Goal: Task Accomplishment & Management: Use online tool/utility

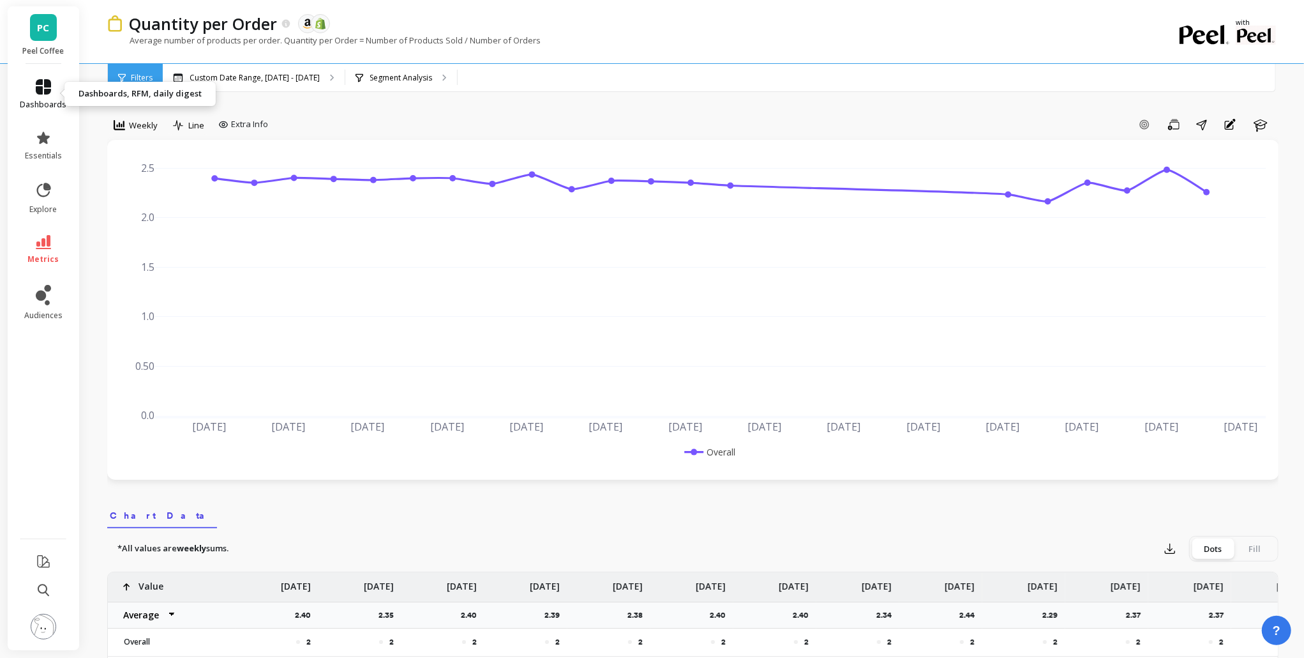
click at [49, 85] on icon at bounding box center [43, 86] width 15 height 15
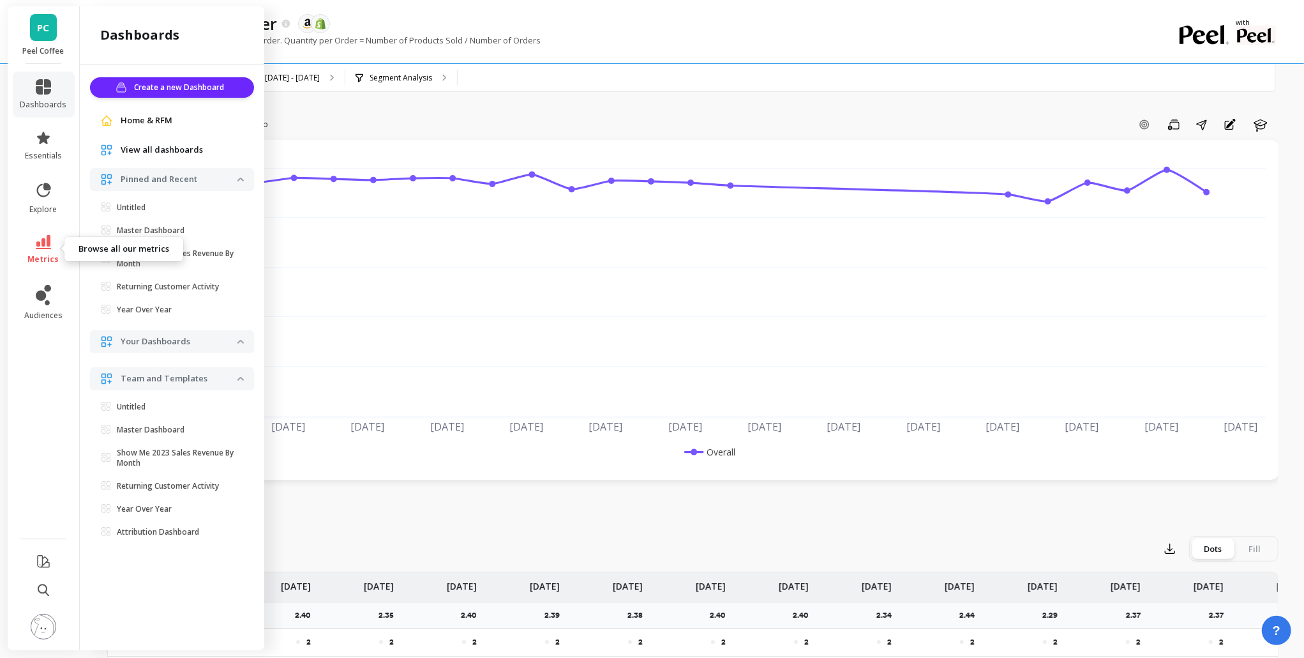
click at [56, 260] on span "metrics" at bounding box center [43, 259] width 31 height 10
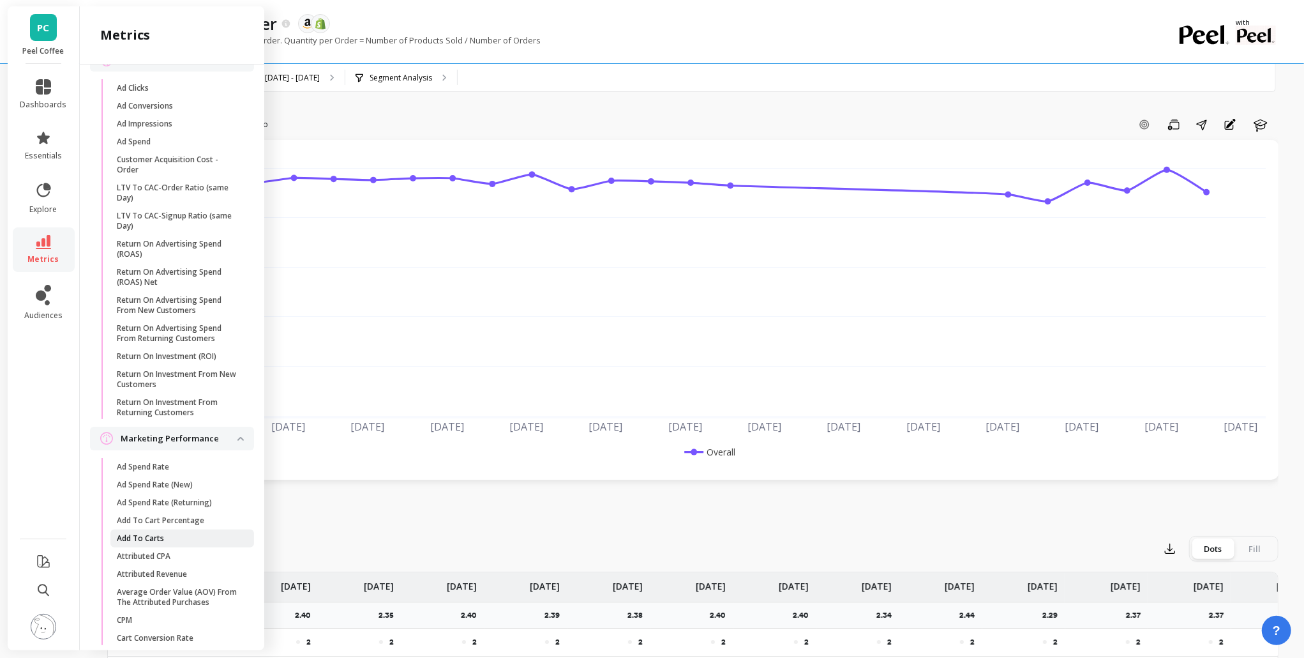
scroll to position [151, 0]
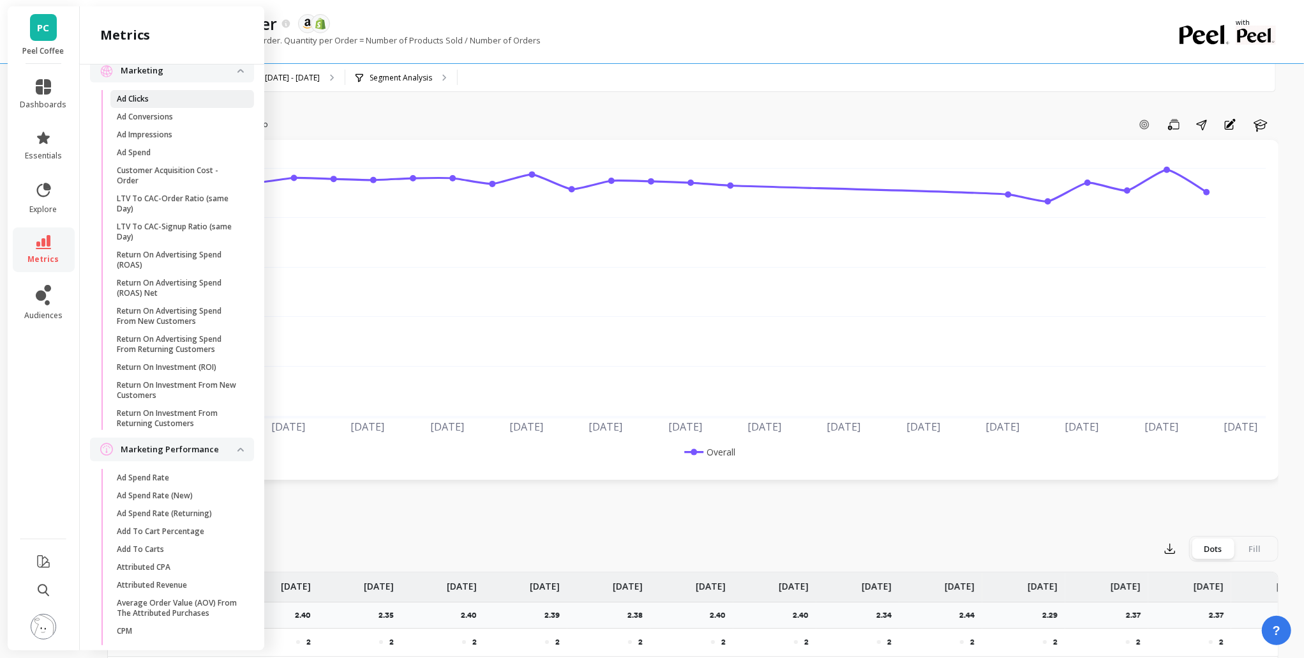
drag, startPoint x: 155, startPoint y: 109, endPoint x: 181, endPoint y: 97, distance: 28.8
click at [181, 97] on ul "Ad Clicks Ad Conversions Ad Impressions Ad Spend Customer Acquisition Cost - Or…" at bounding box center [174, 263] width 159 height 347
click at [181, 97] on span "Ad Clicks" at bounding box center [178, 99] width 122 height 10
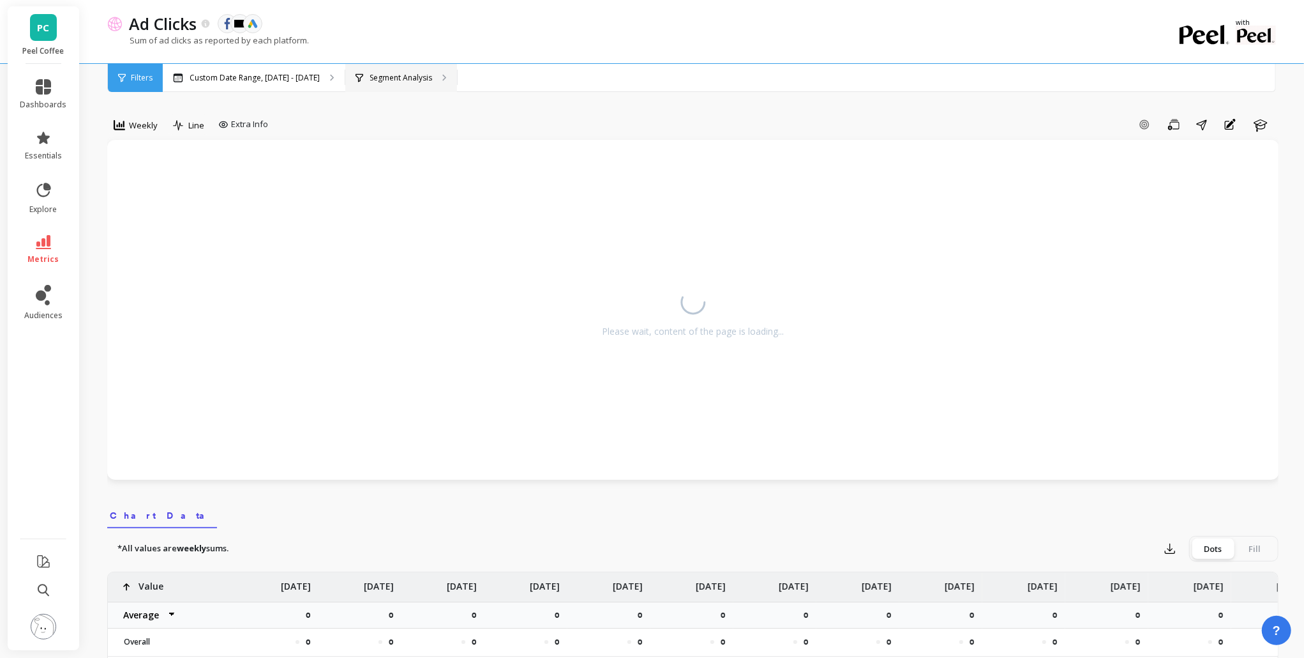
click at [391, 82] on p "Segment Analysis" at bounding box center [401, 78] width 63 height 10
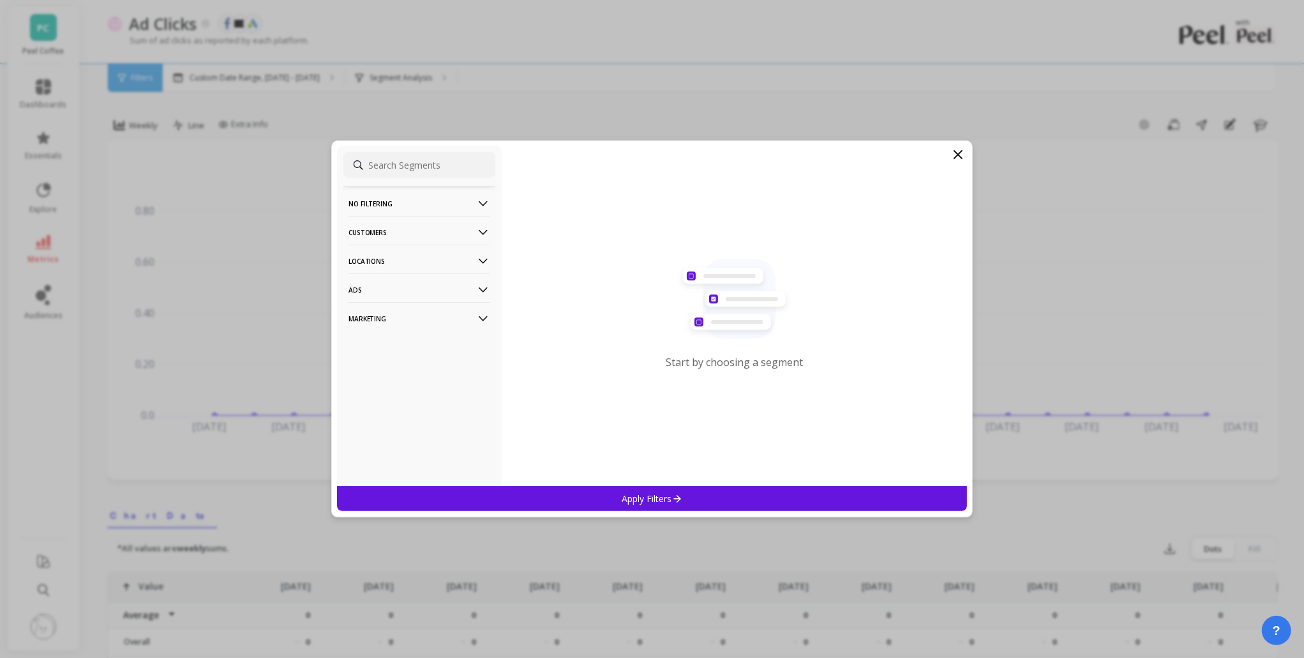
click at [397, 230] on p "Customers" at bounding box center [420, 232] width 142 height 33
click at [401, 264] on p "Locations" at bounding box center [420, 261] width 142 height 33
drag, startPoint x: 428, startPoint y: 239, endPoint x: 411, endPoint y: 256, distance: 23.5
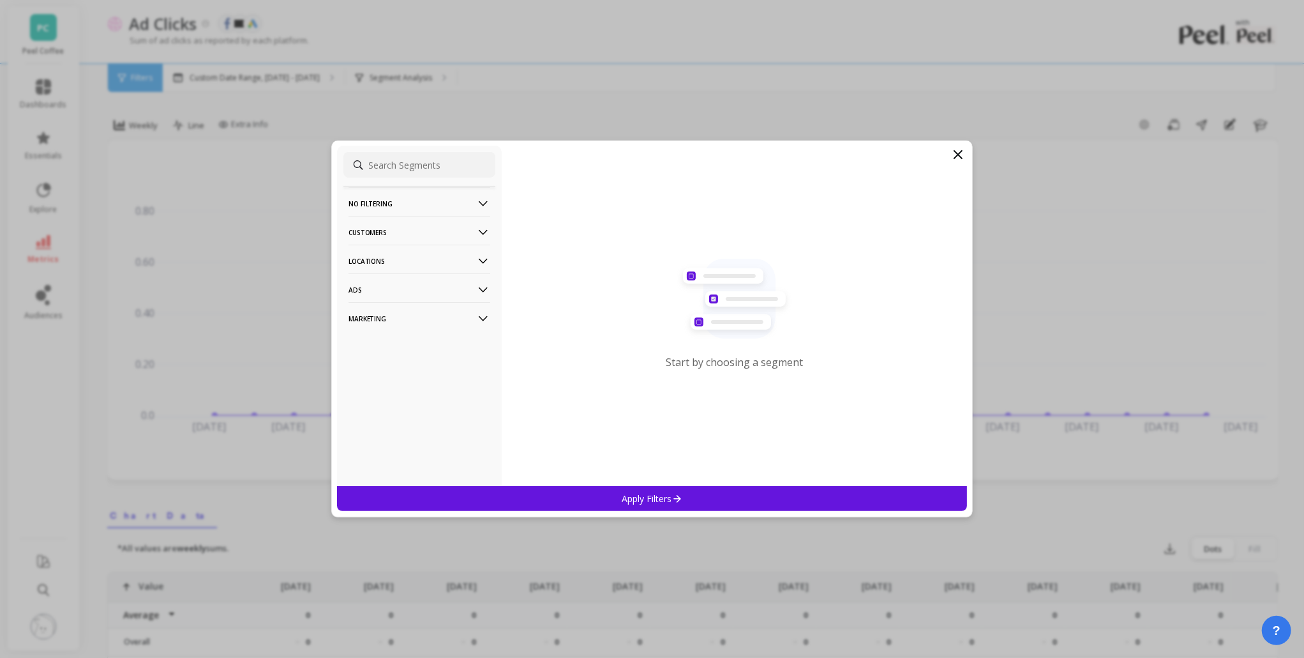
click at [428, 239] on p "Customers" at bounding box center [420, 232] width 142 height 33
click at [411, 256] on div "Data Source" at bounding box center [419, 256] width 152 height 20
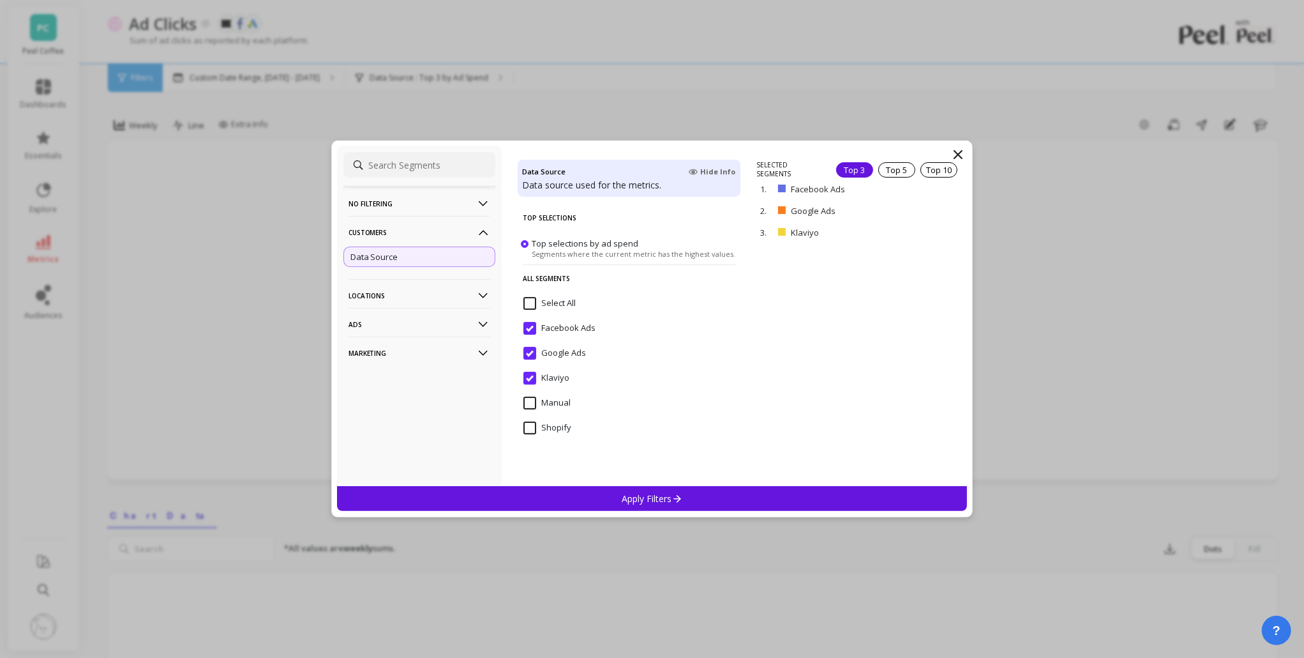
click at [435, 315] on p "Ads" at bounding box center [420, 324] width 142 height 33
click at [425, 428] on p "Marketing" at bounding box center [420, 441] width 142 height 33
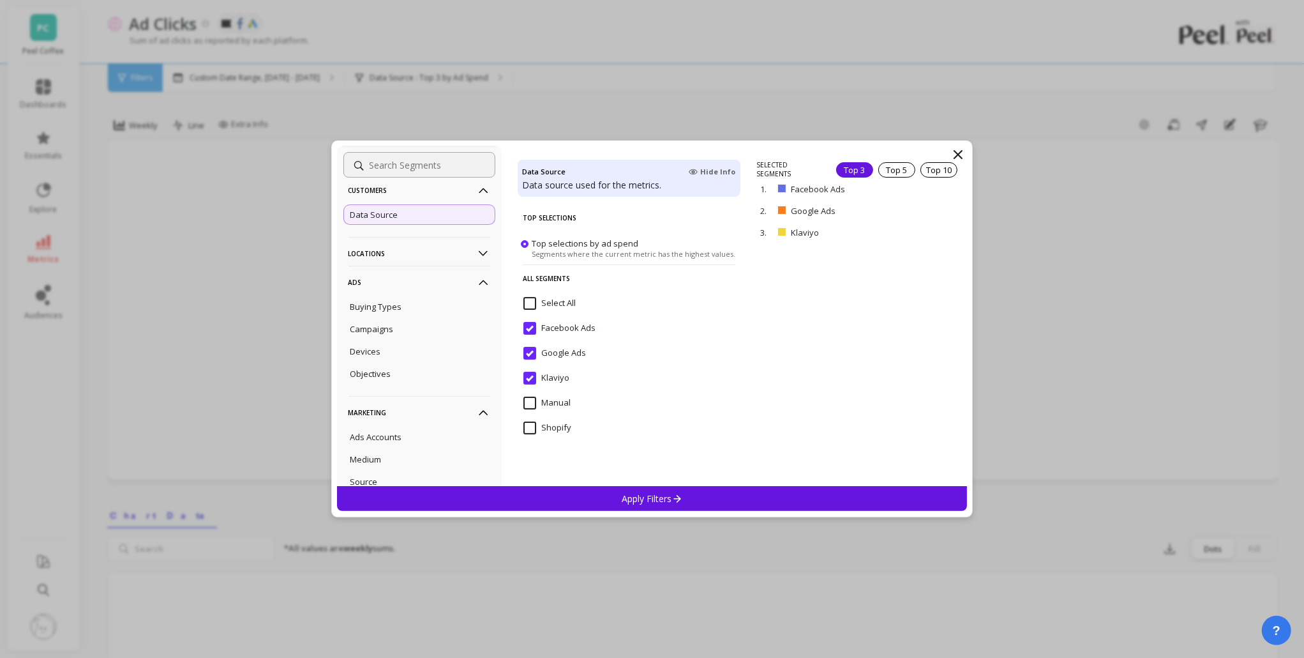
scroll to position [93, 0]
click at [444, 365] on p "Marketing" at bounding box center [420, 362] width 142 height 33
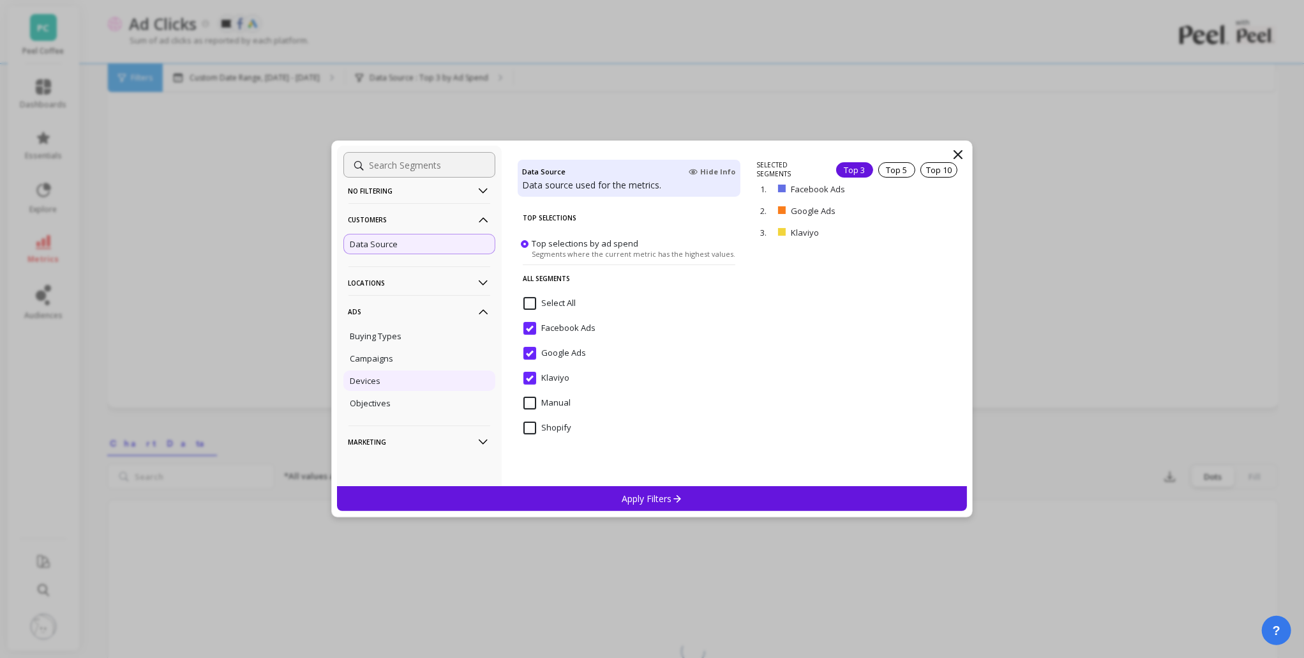
scroll to position [170, 0]
click at [476, 312] on icon at bounding box center [483, 312] width 14 height 14
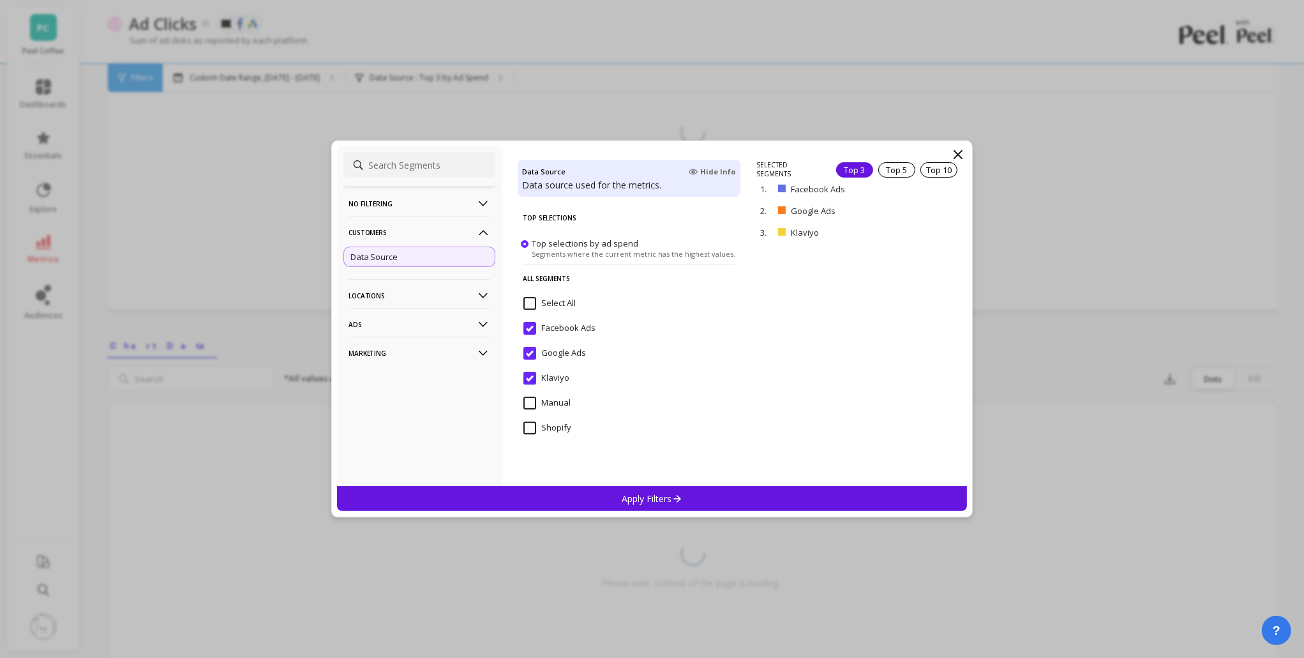
click at [434, 352] on p "Marketing" at bounding box center [420, 352] width 142 height 33
click at [424, 321] on p "Ads" at bounding box center [420, 324] width 142 height 33
click at [414, 301] on p "Locations" at bounding box center [420, 295] width 142 height 33
click at [426, 384] on div "Ads Accounts" at bounding box center [419, 387] width 152 height 20
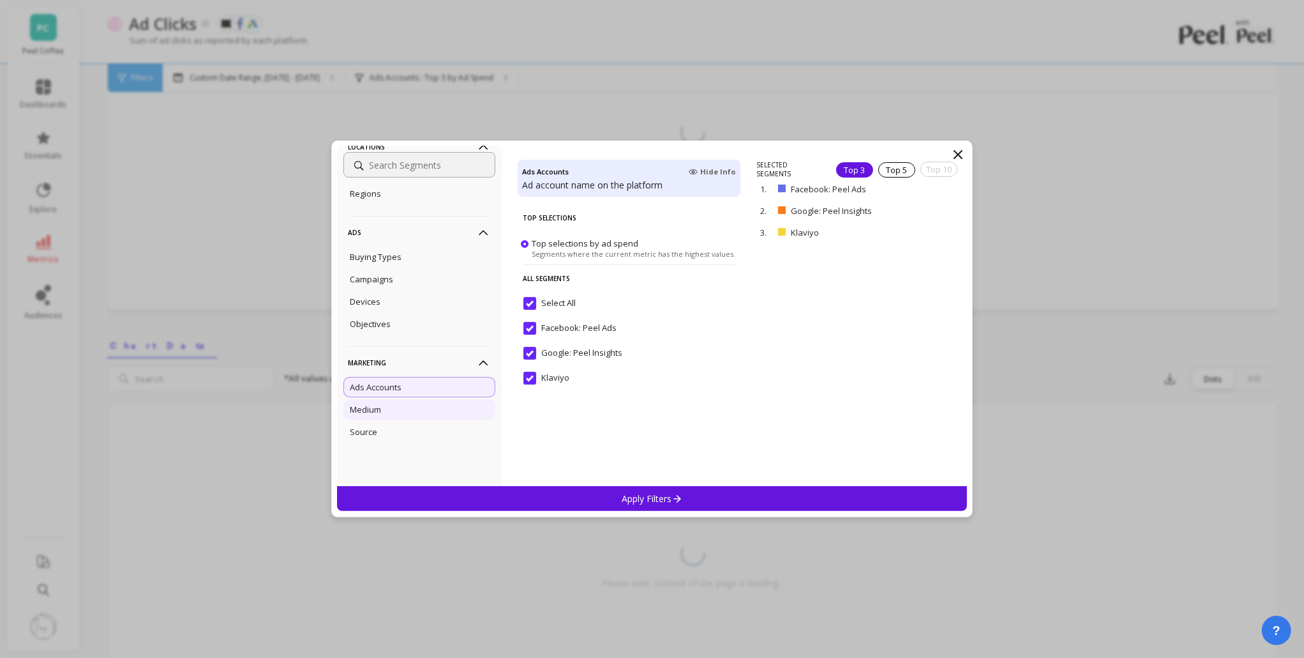
click at [386, 404] on div "Medium" at bounding box center [419, 409] width 152 height 20
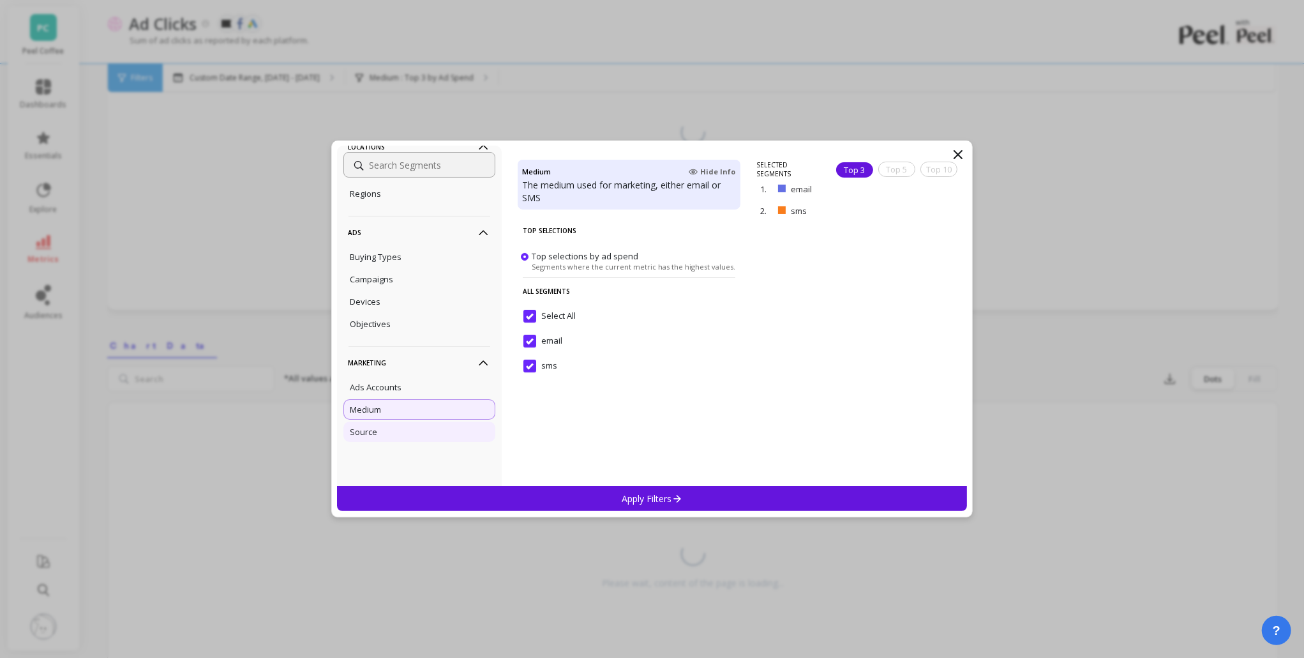
click at [389, 429] on div "Source" at bounding box center [419, 431] width 152 height 20
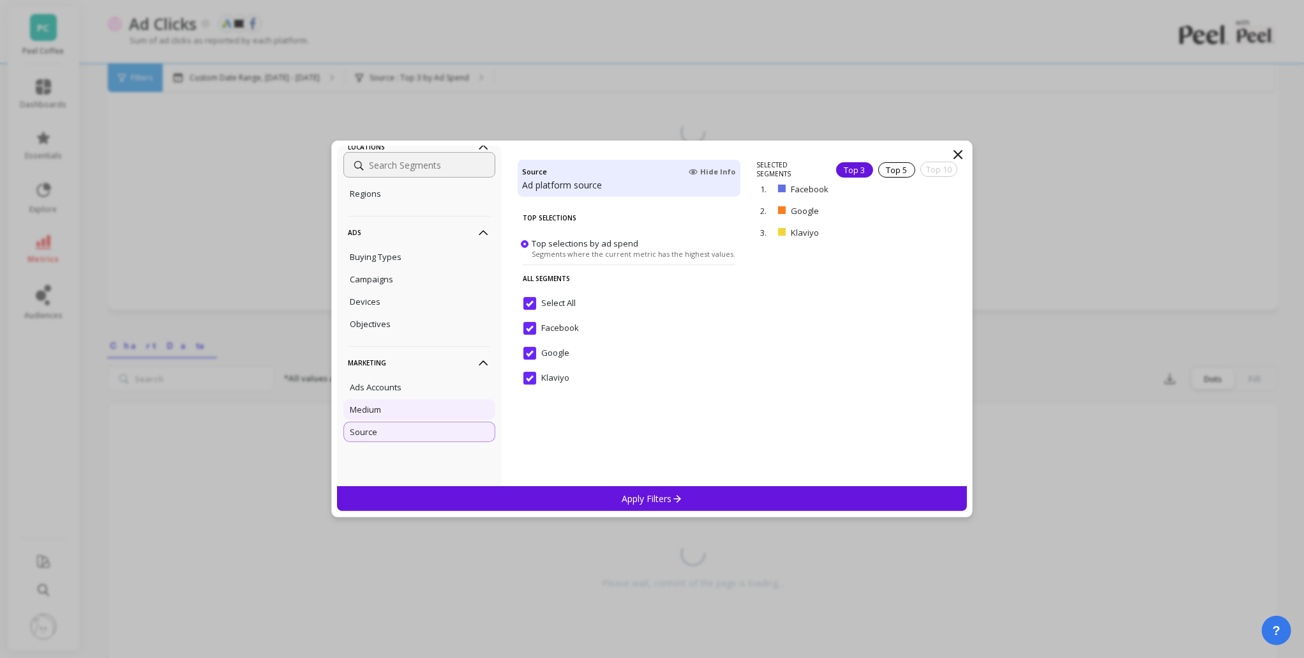
click at [429, 409] on div "Medium" at bounding box center [419, 409] width 152 height 20
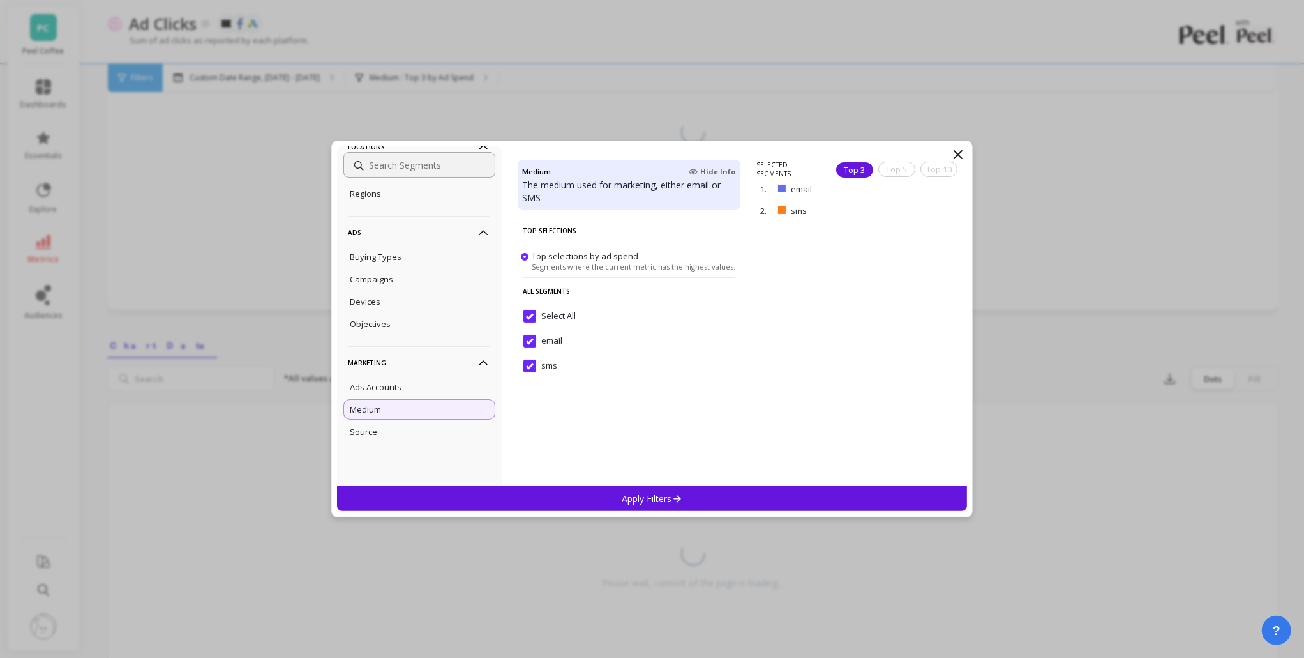
click at [960, 154] on icon at bounding box center [958, 154] width 15 height 15
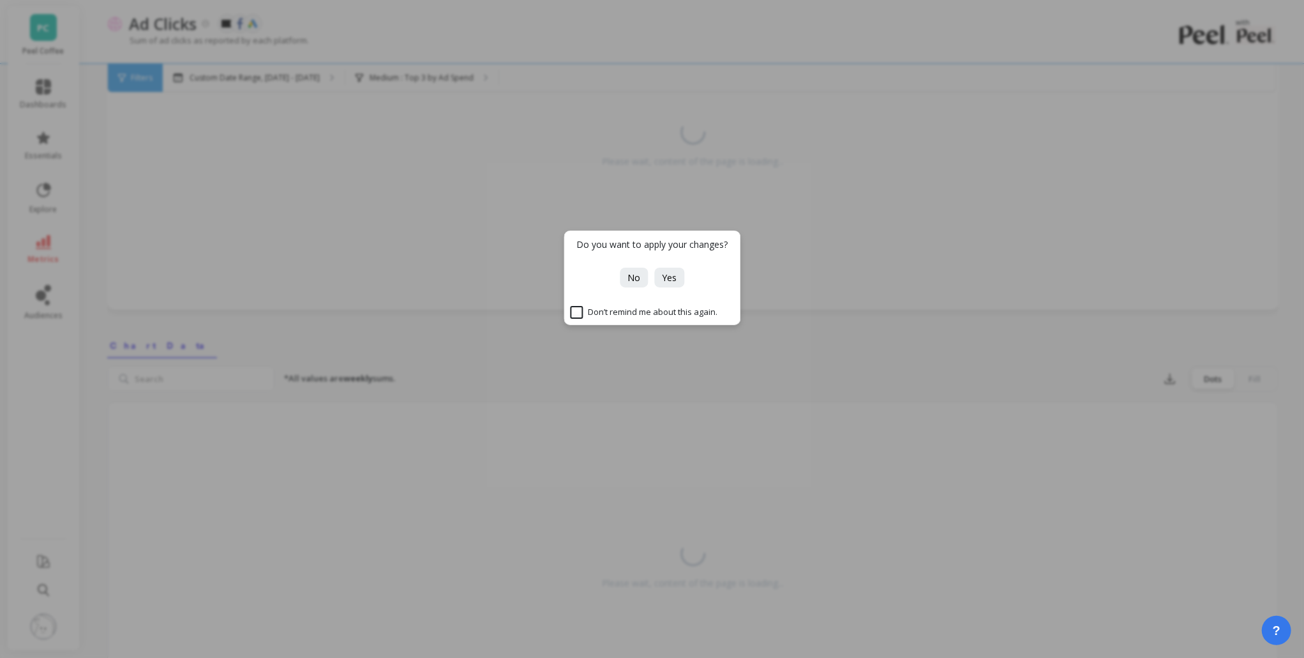
click at [633, 290] on div "Do you want to apply your changes? No Yes Don’t remind me about this again." at bounding box center [652, 277] width 177 height 94
click at [638, 283] on span "No" at bounding box center [634, 277] width 13 height 12
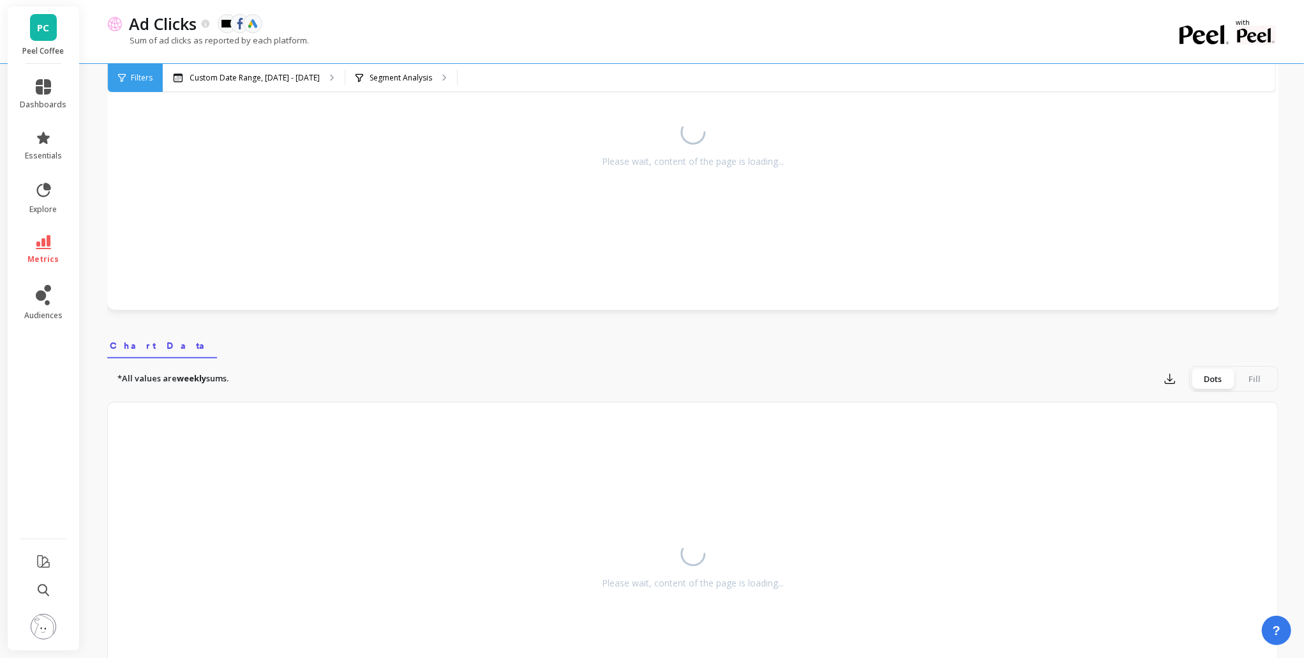
click at [36, 238] on icon at bounding box center [43, 242] width 15 height 14
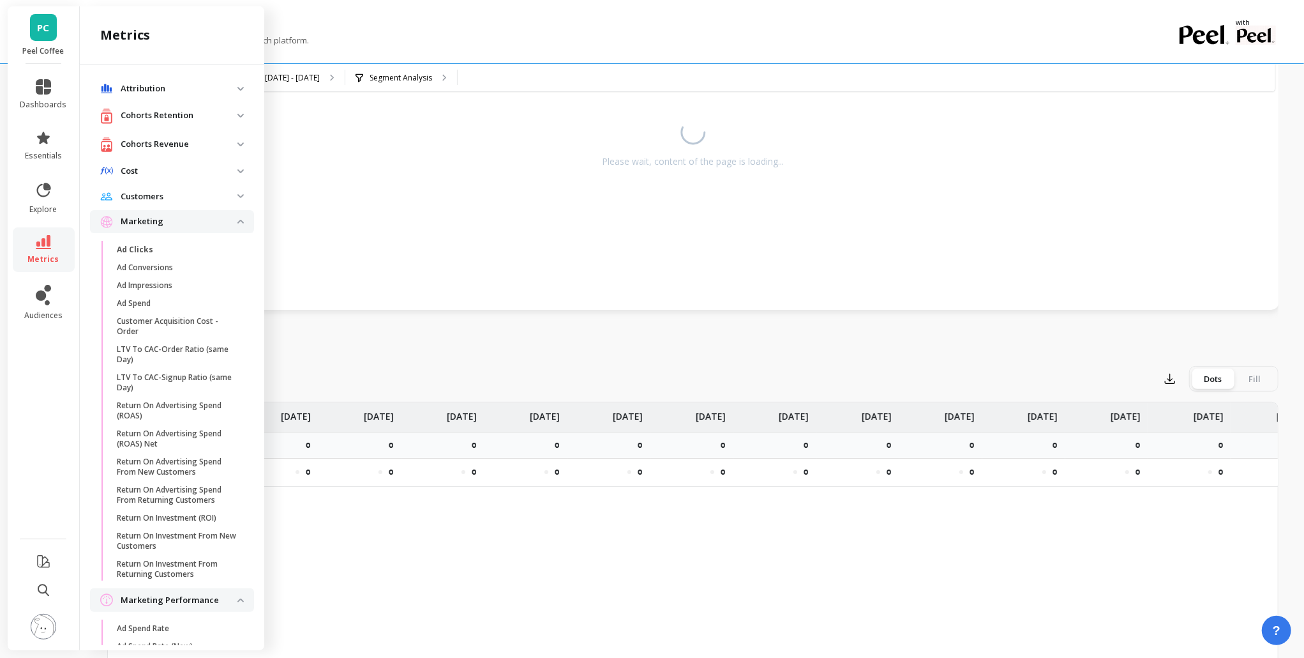
scroll to position [151, 0]
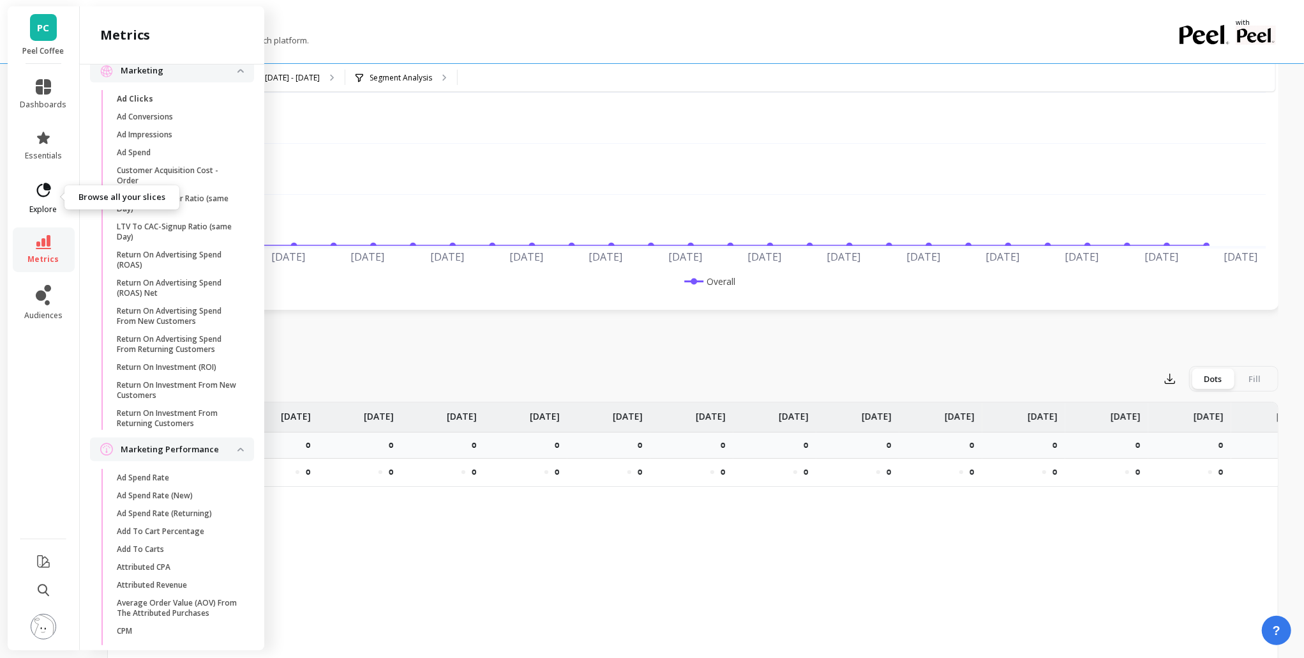
click at [45, 206] on span "explore" at bounding box center [43, 209] width 27 height 10
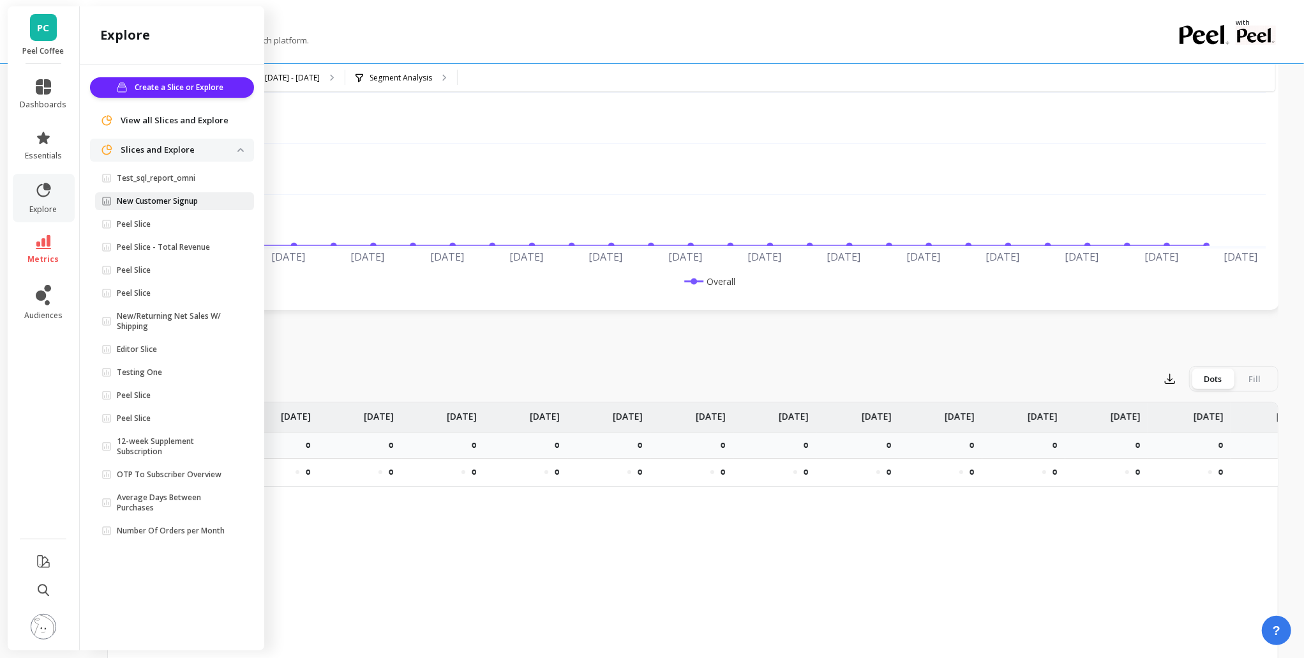
scroll to position [0, 0]
click at [188, 246] on p "Peel Slice - Total Revenue" at bounding box center [163, 247] width 93 height 10
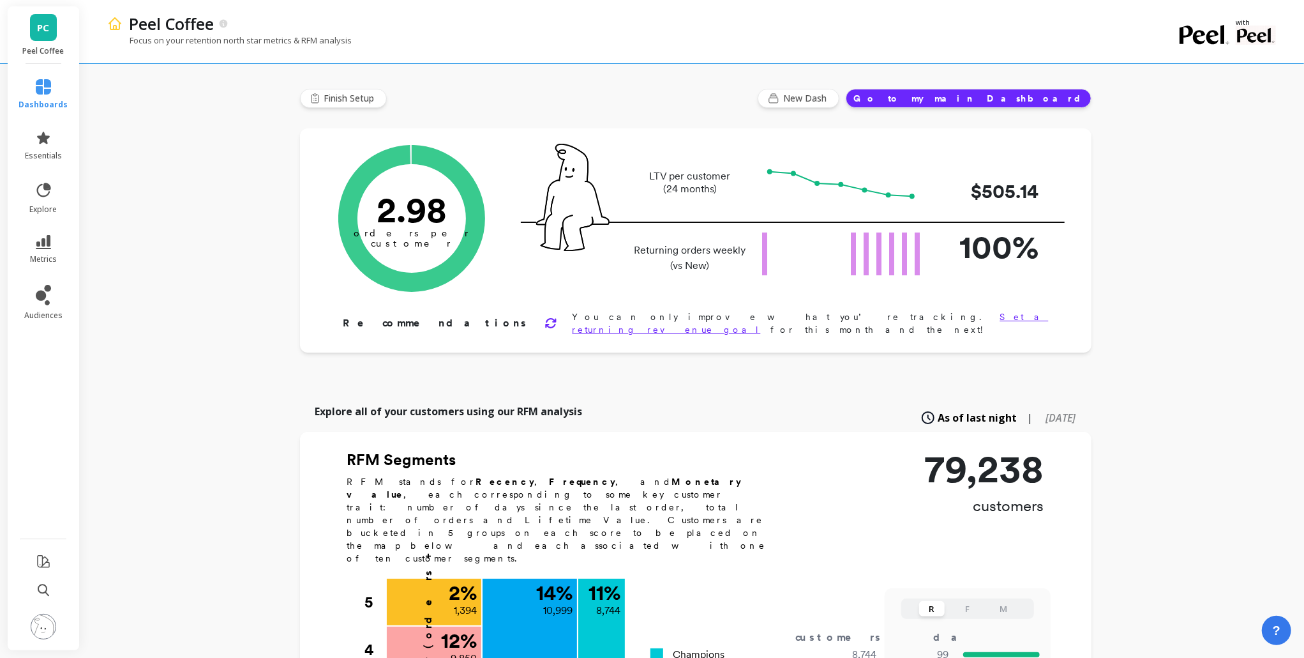
click at [312, 218] on div "Orders per Customer is a core growth metric. The goal is to reach 3 orders per …" at bounding box center [696, 240] width 792 height 224
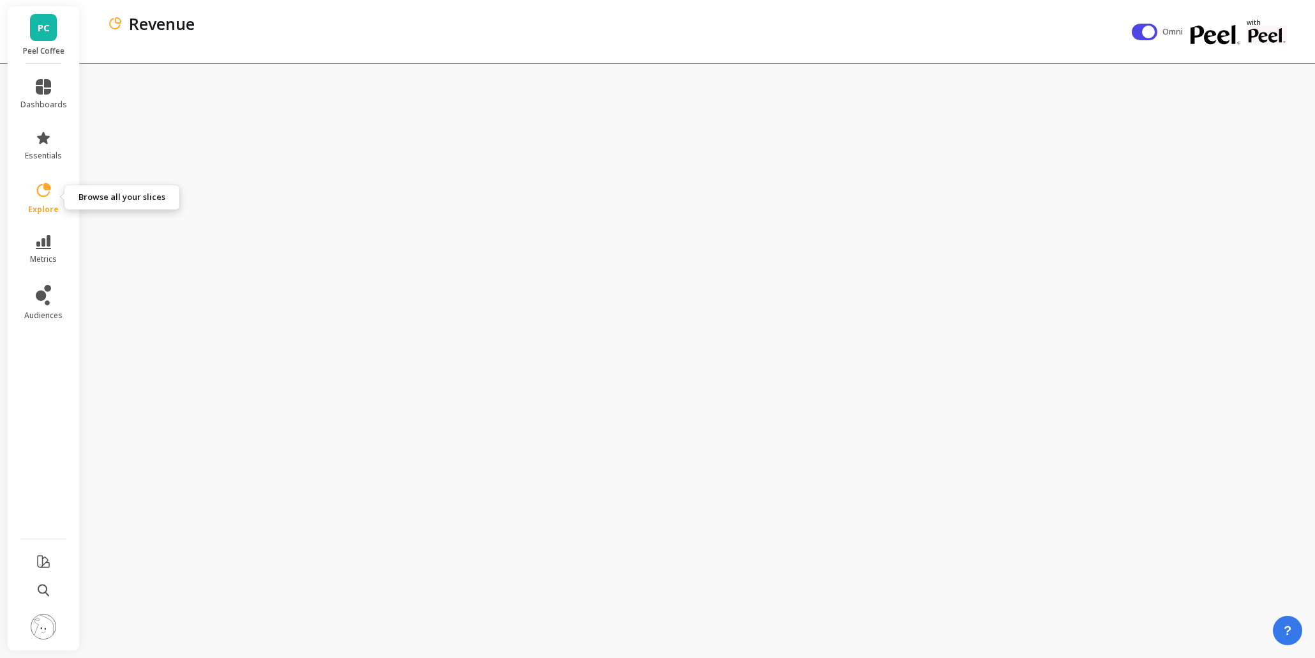
click at [36, 212] on span "explore" at bounding box center [43, 209] width 31 height 10
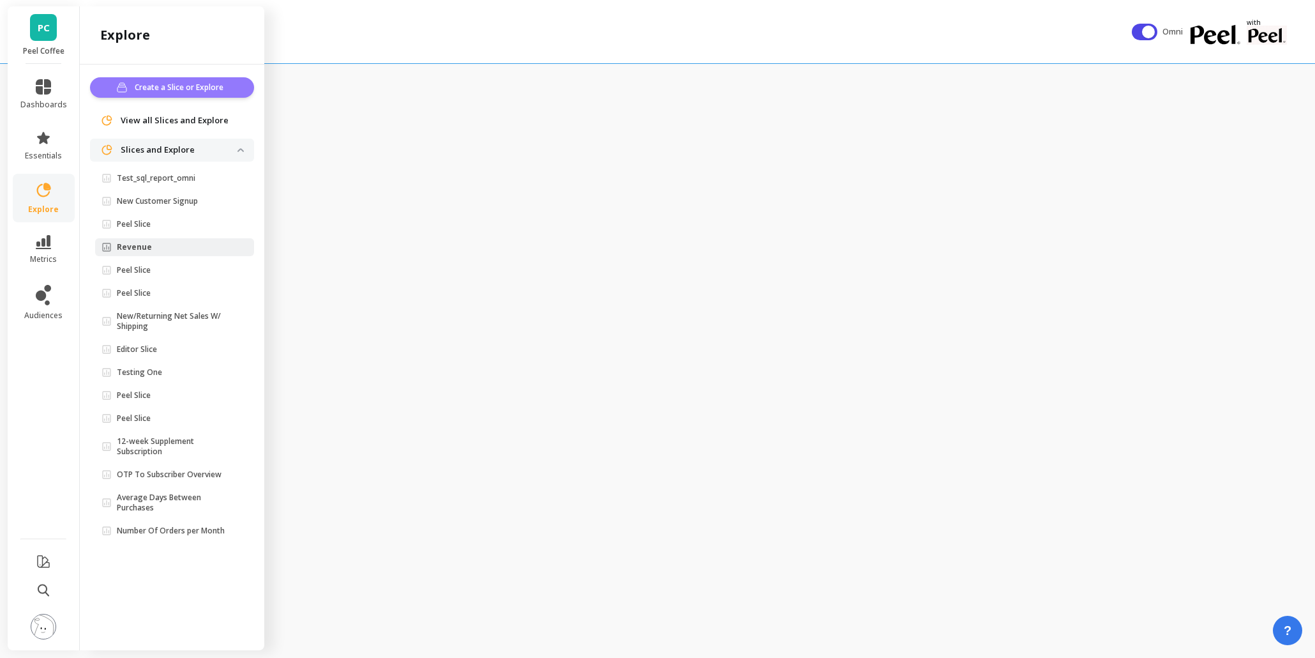
click at [184, 89] on span "Create a Slice or Explore" at bounding box center [181, 87] width 93 height 13
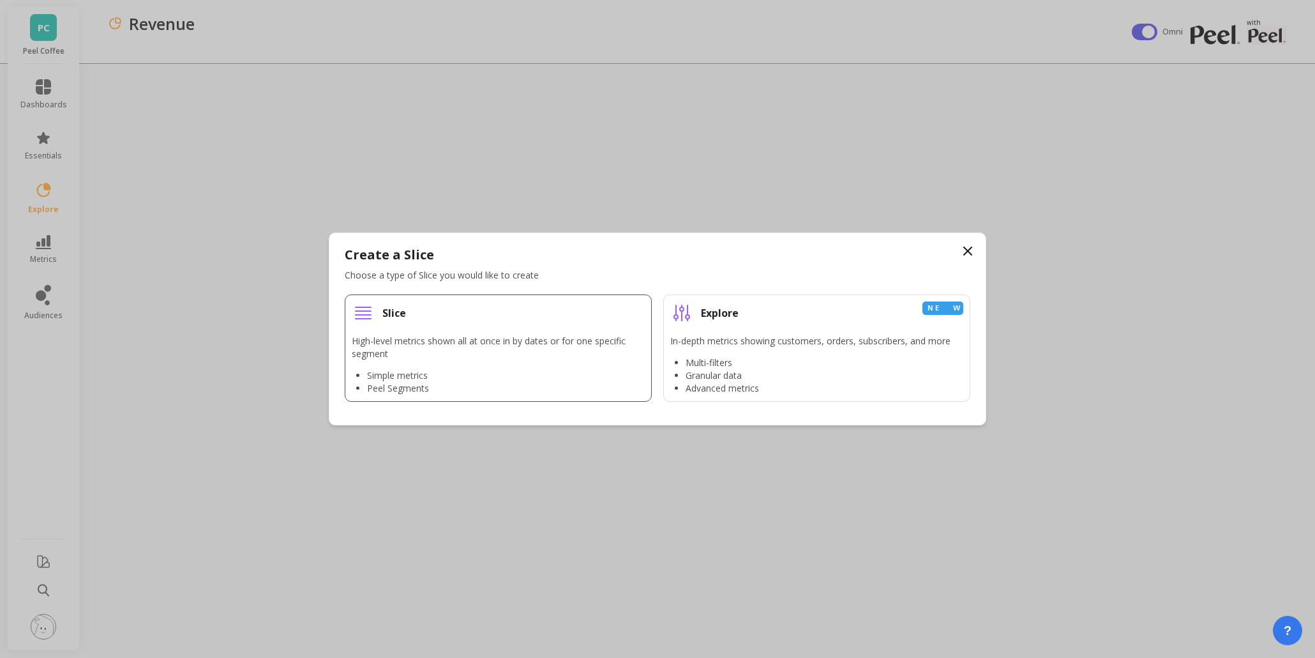
click at [430, 347] on p "High-level metrics shown all at once in by dates or for one specific segment" at bounding box center [498, 348] width 293 height 26
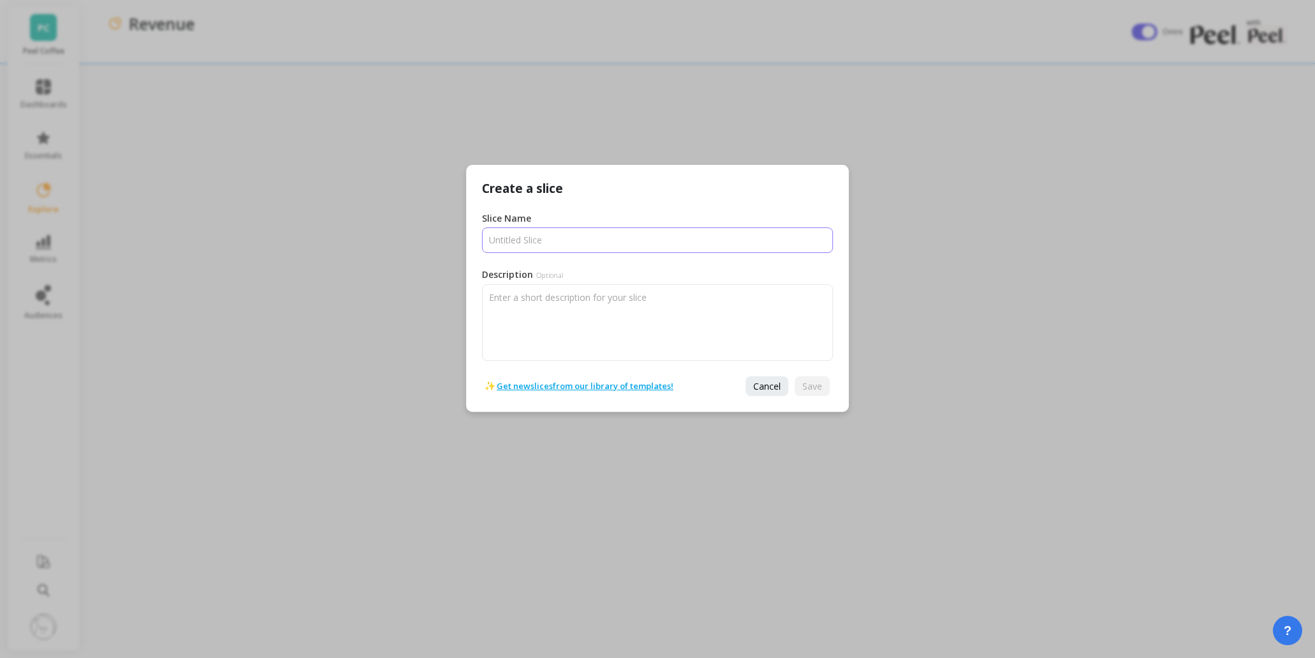
click at [563, 243] on input "Slice Name" at bounding box center [657, 240] width 351 height 26
type input "Marketing"
click at [813, 389] on span "Save" at bounding box center [813, 386] width 20 height 12
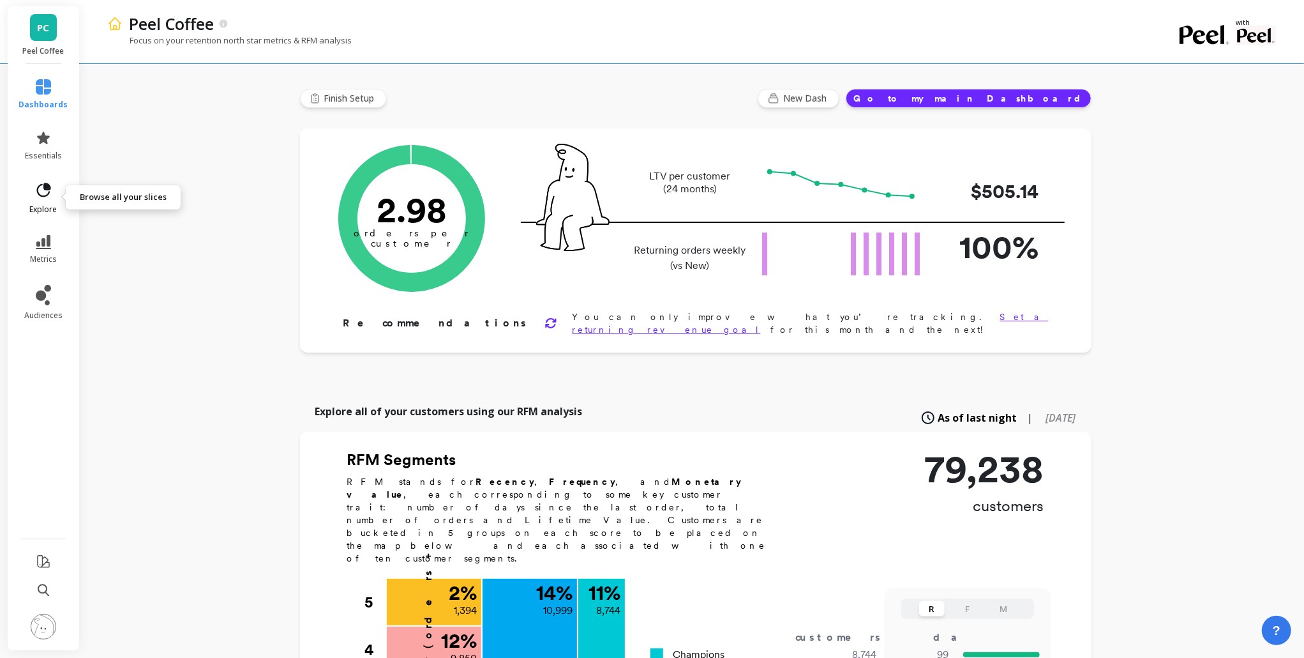
click at [42, 192] on icon at bounding box center [43, 190] width 18 height 18
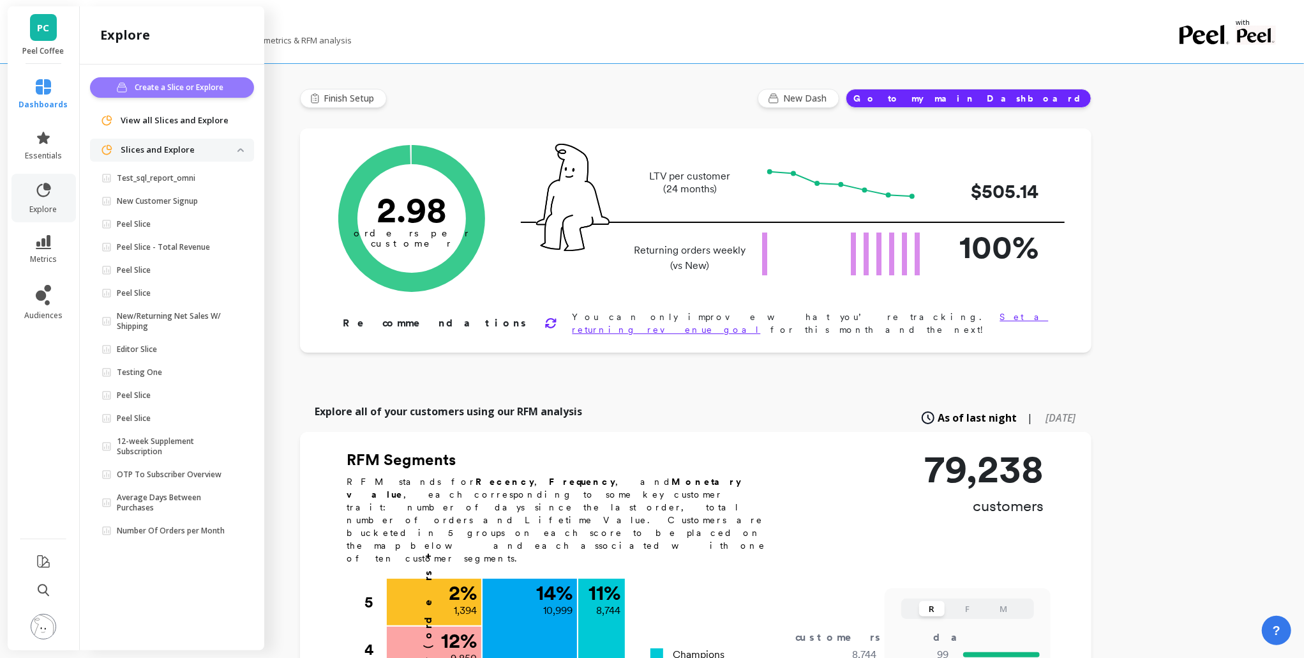
click at [186, 84] on span "Create a Slice or Explore" at bounding box center [181, 87] width 93 height 13
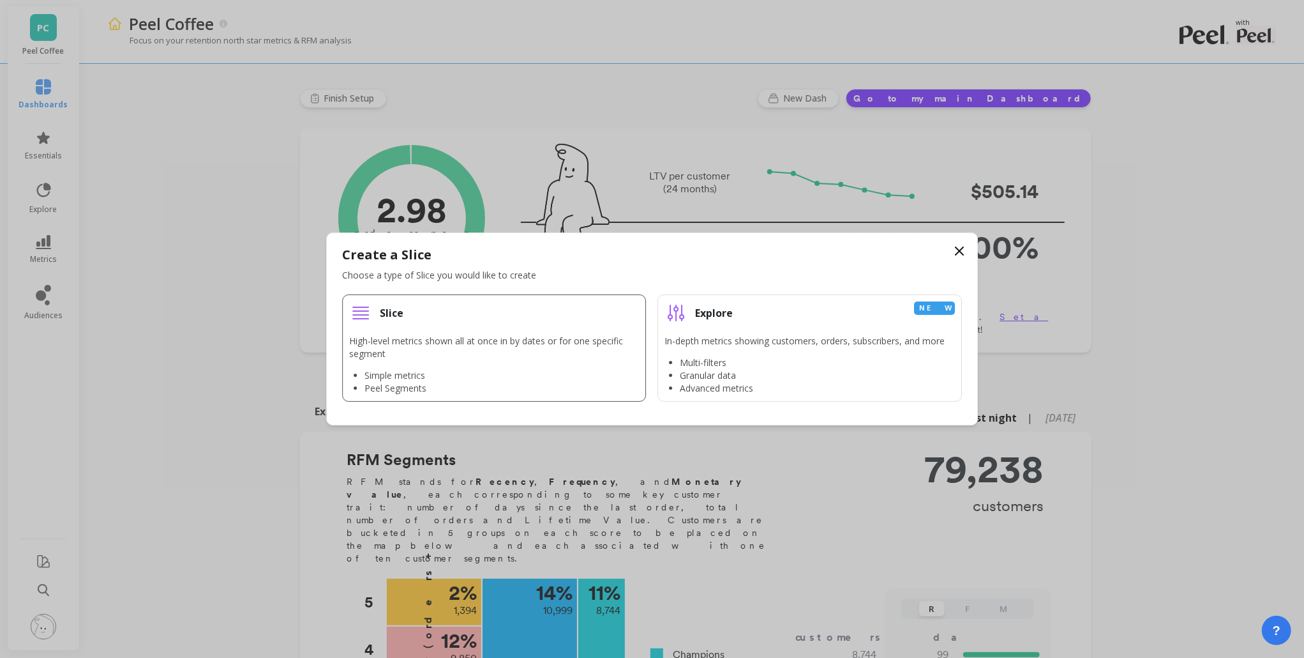
click at [443, 330] on li "Slice High-level metrics shown all at once in by dates or for one specific segm…" at bounding box center [494, 347] width 305 height 107
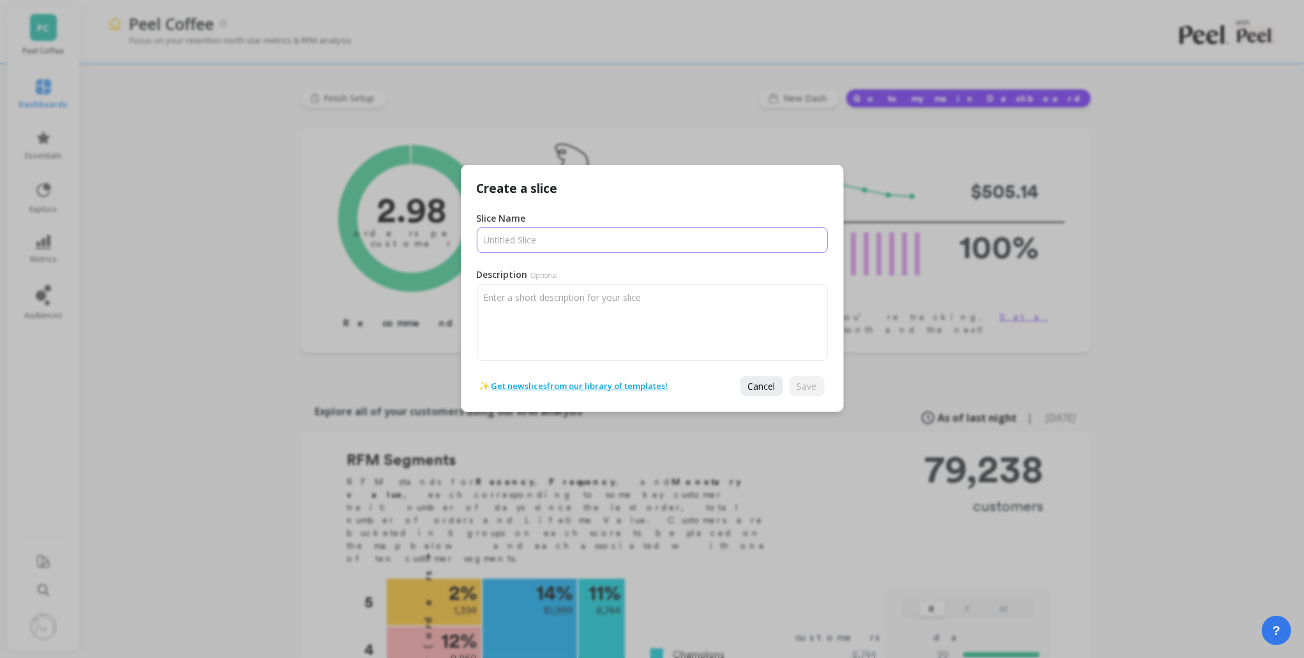
click at [512, 240] on input "Slice Name" at bounding box center [652, 240] width 351 height 26
type input "Orders"
click at [808, 380] on span "Save" at bounding box center [807, 386] width 20 height 12
